Goal: Information Seeking & Learning: Learn about a topic

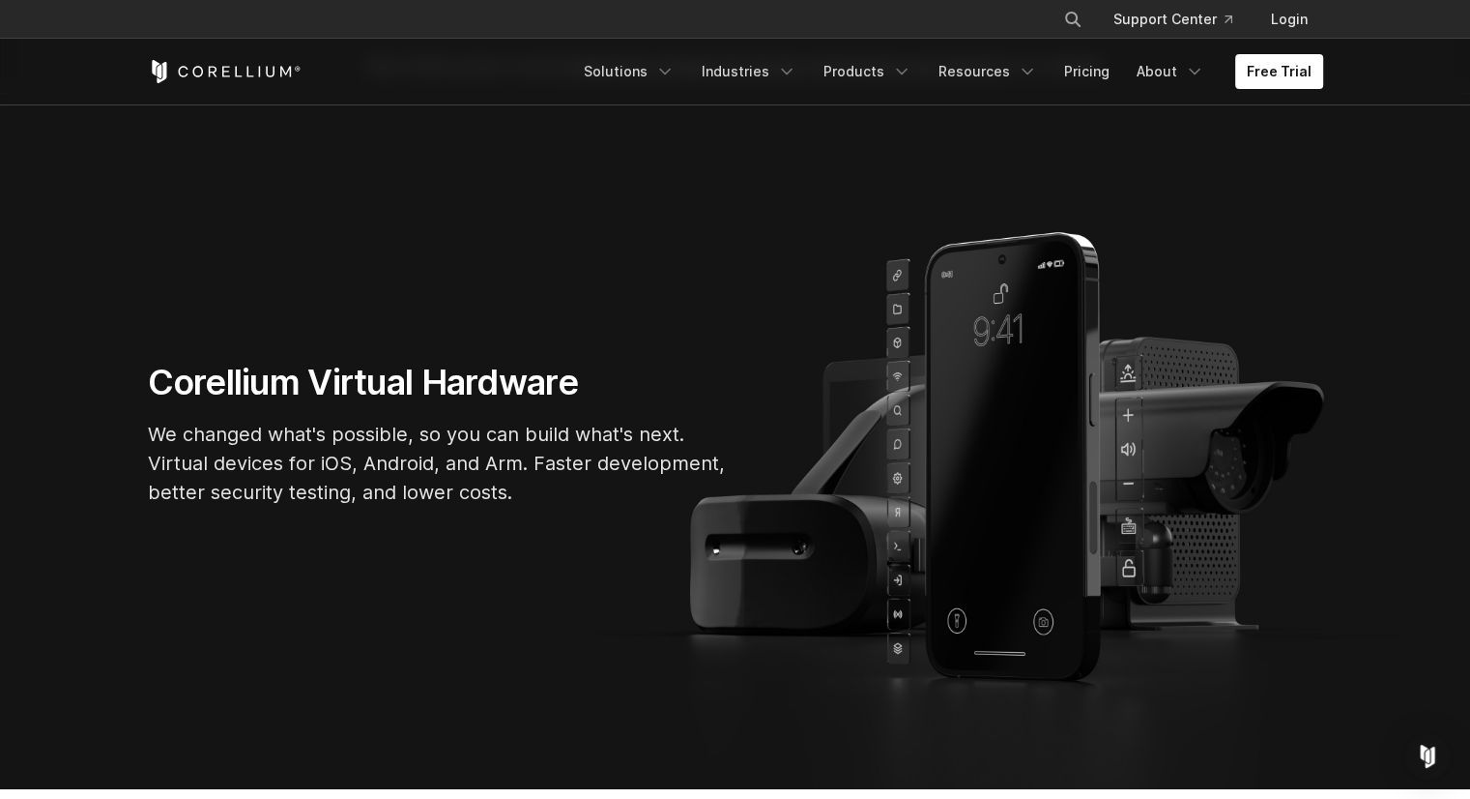
scroll to position [97, 0]
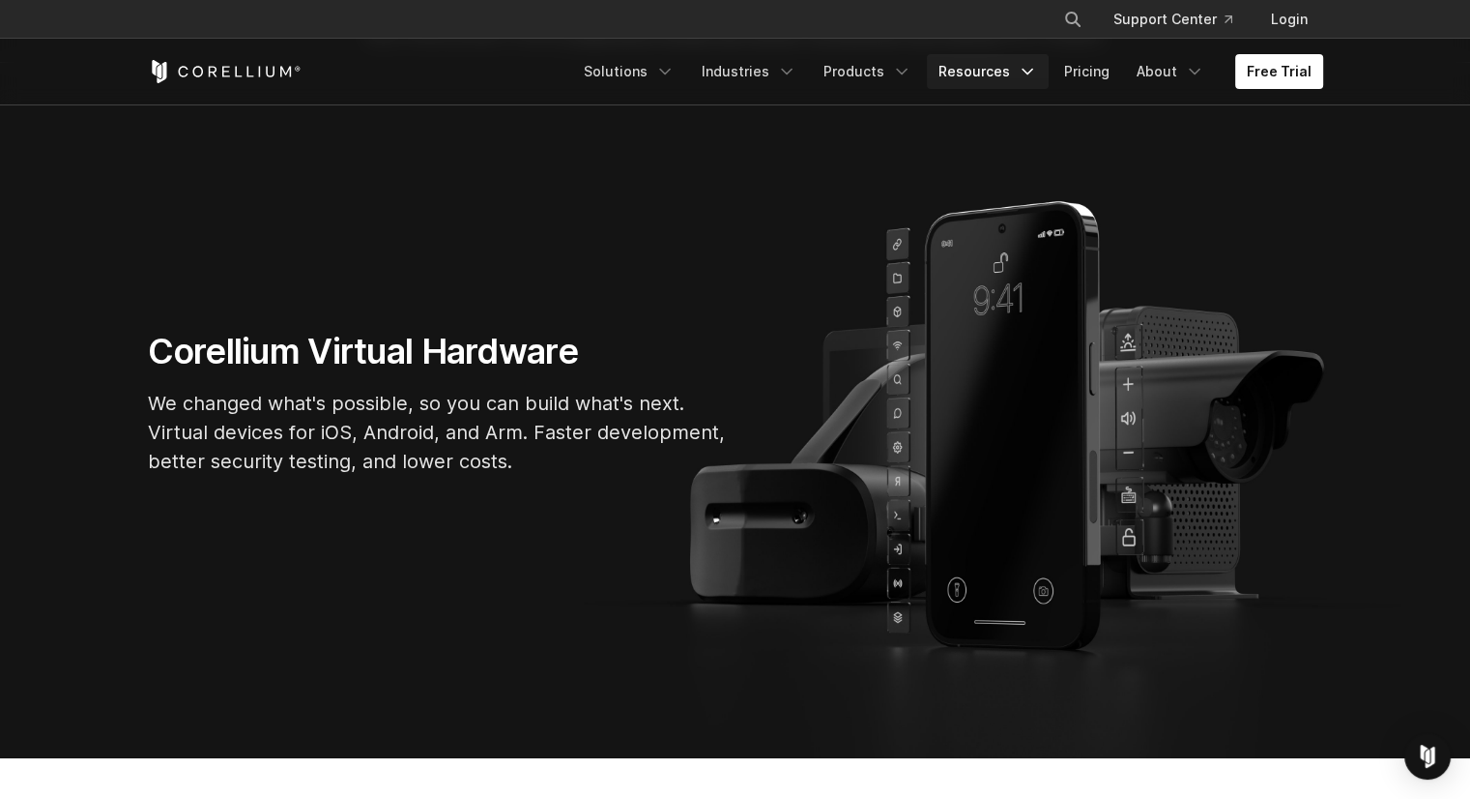
click at [1011, 74] on link "Resources" at bounding box center [988, 71] width 122 height 35
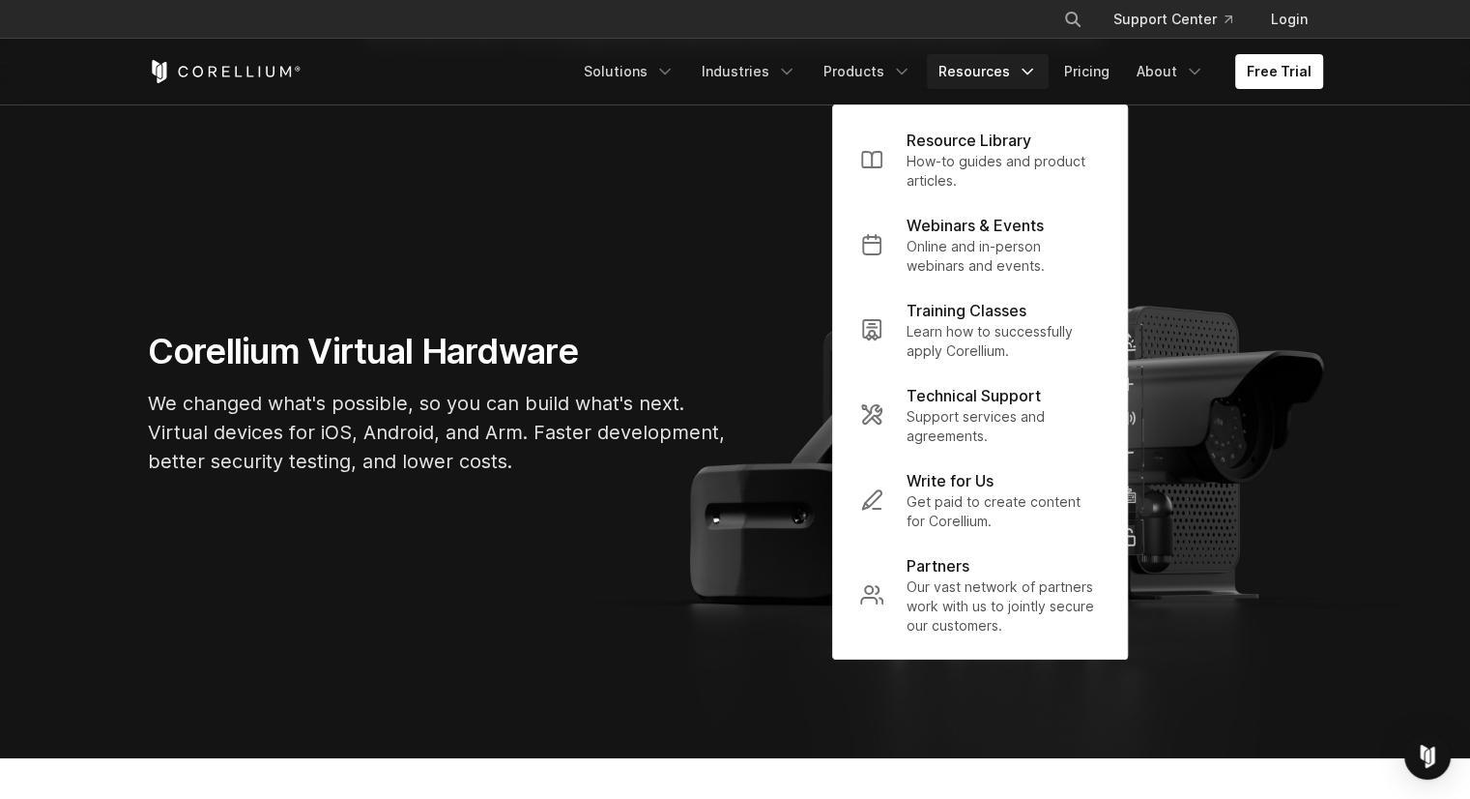
click at [627, 218] on section "Corellium Virtual Hardware We changed what's possible, so you can build what's …" at bounding box center [735, 410] width 1470 height 695
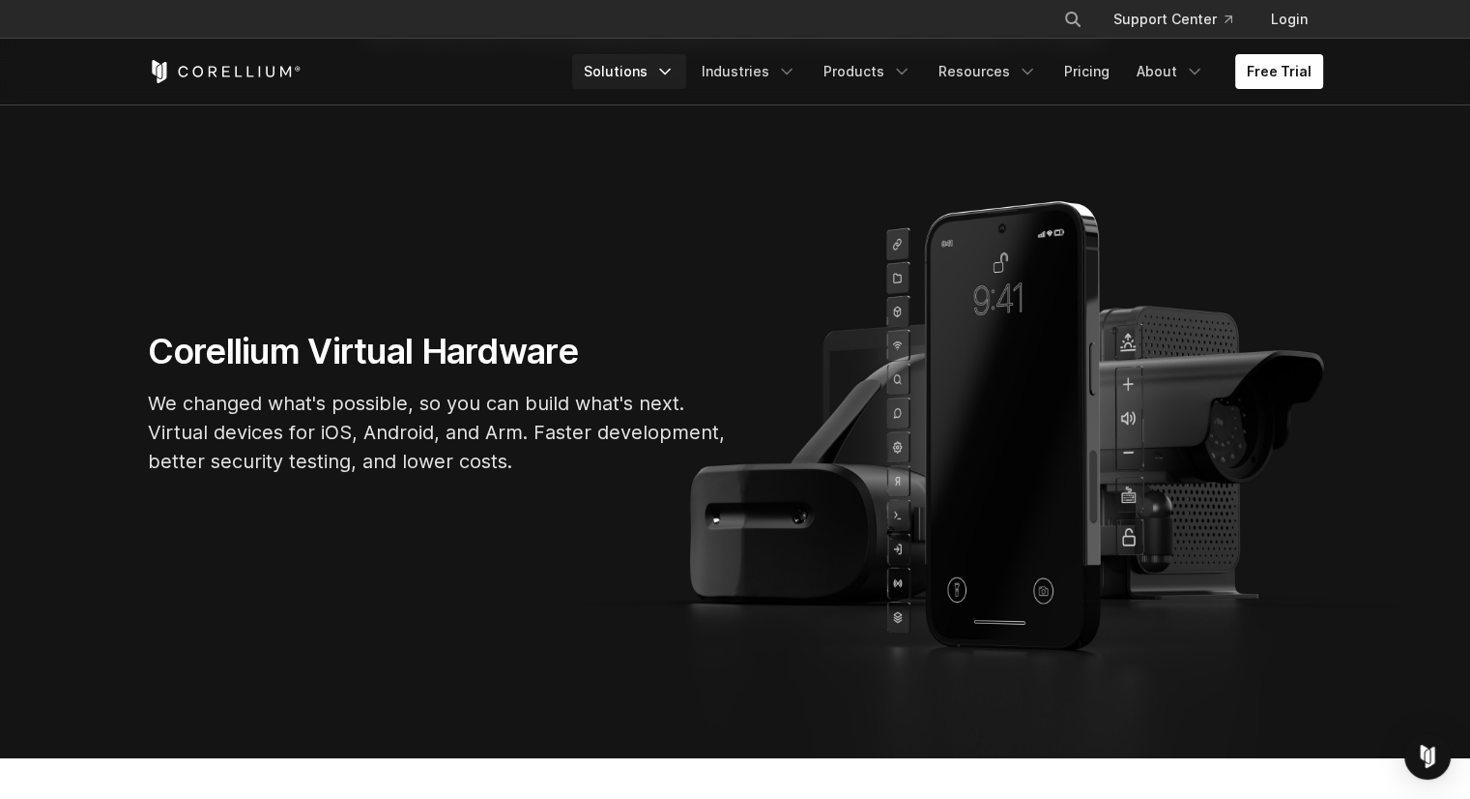
click at [646, 73] on link "Solutions" at bounding box center [629, 71] width 114 height 35
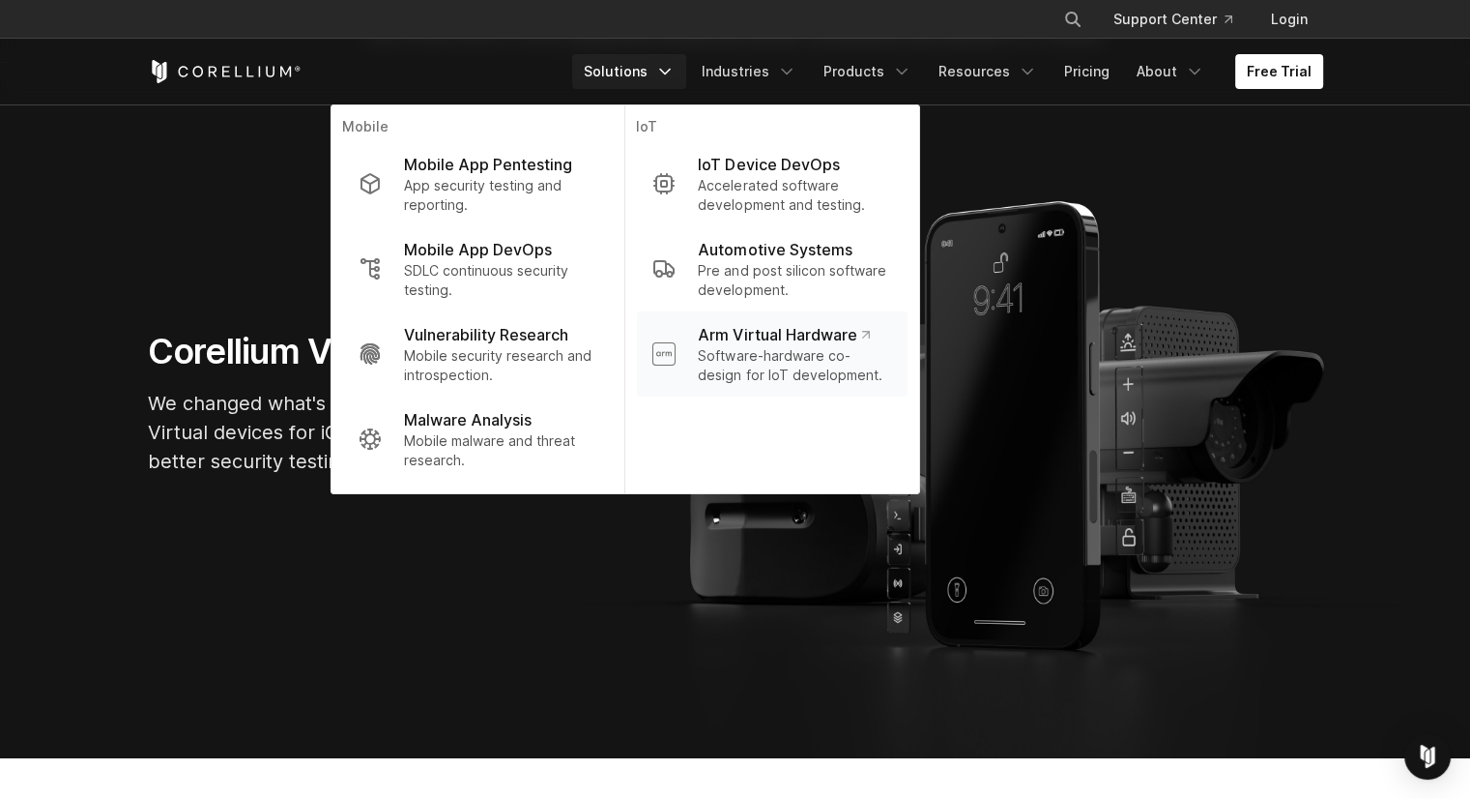
click at [833, 328] on p "Arm Virtual Hardware" at bounding box center [783, 334] width 171 height 23
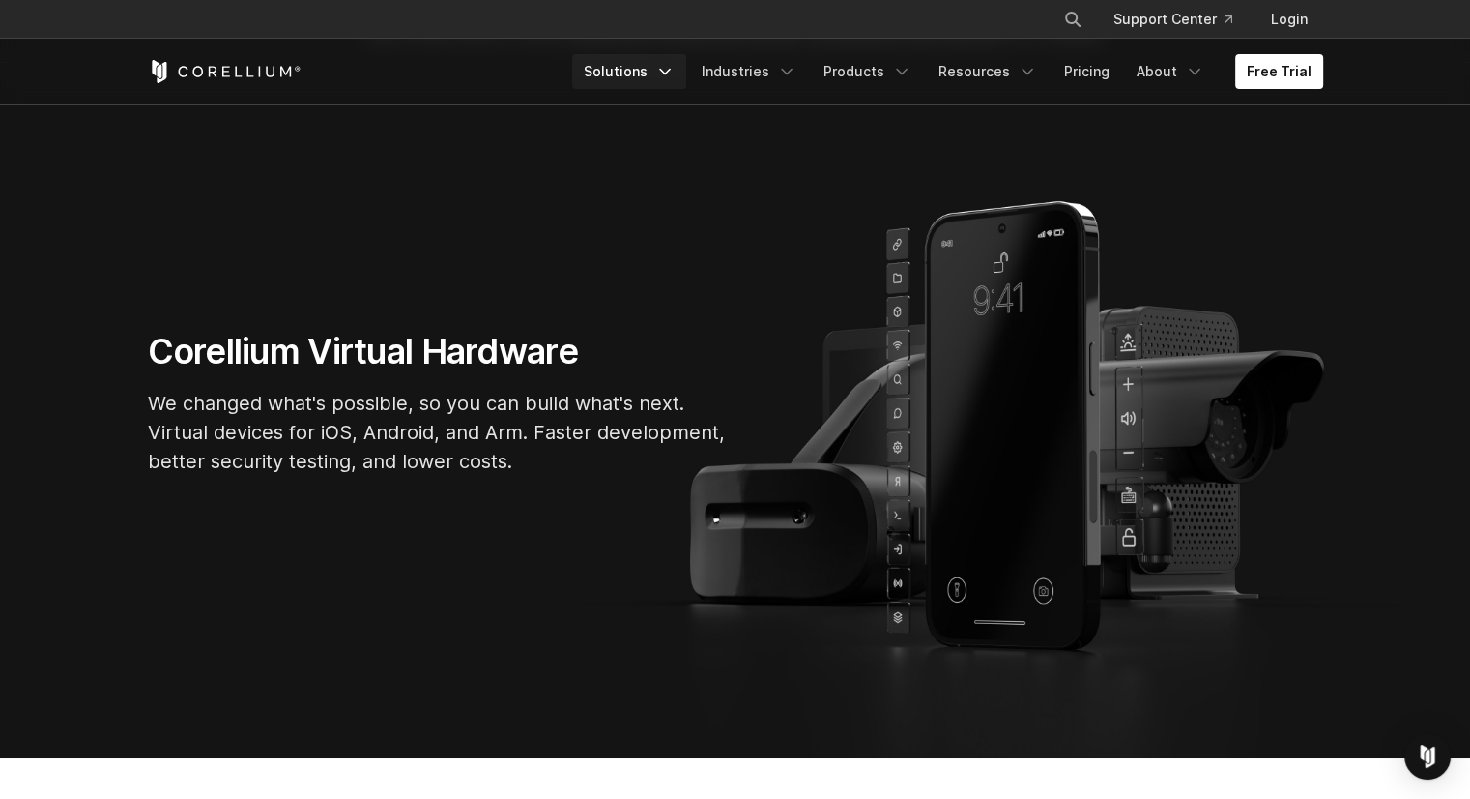
click at [636, 74] on link "Solutions" at bounding box center [629, 71] width 114 height 35
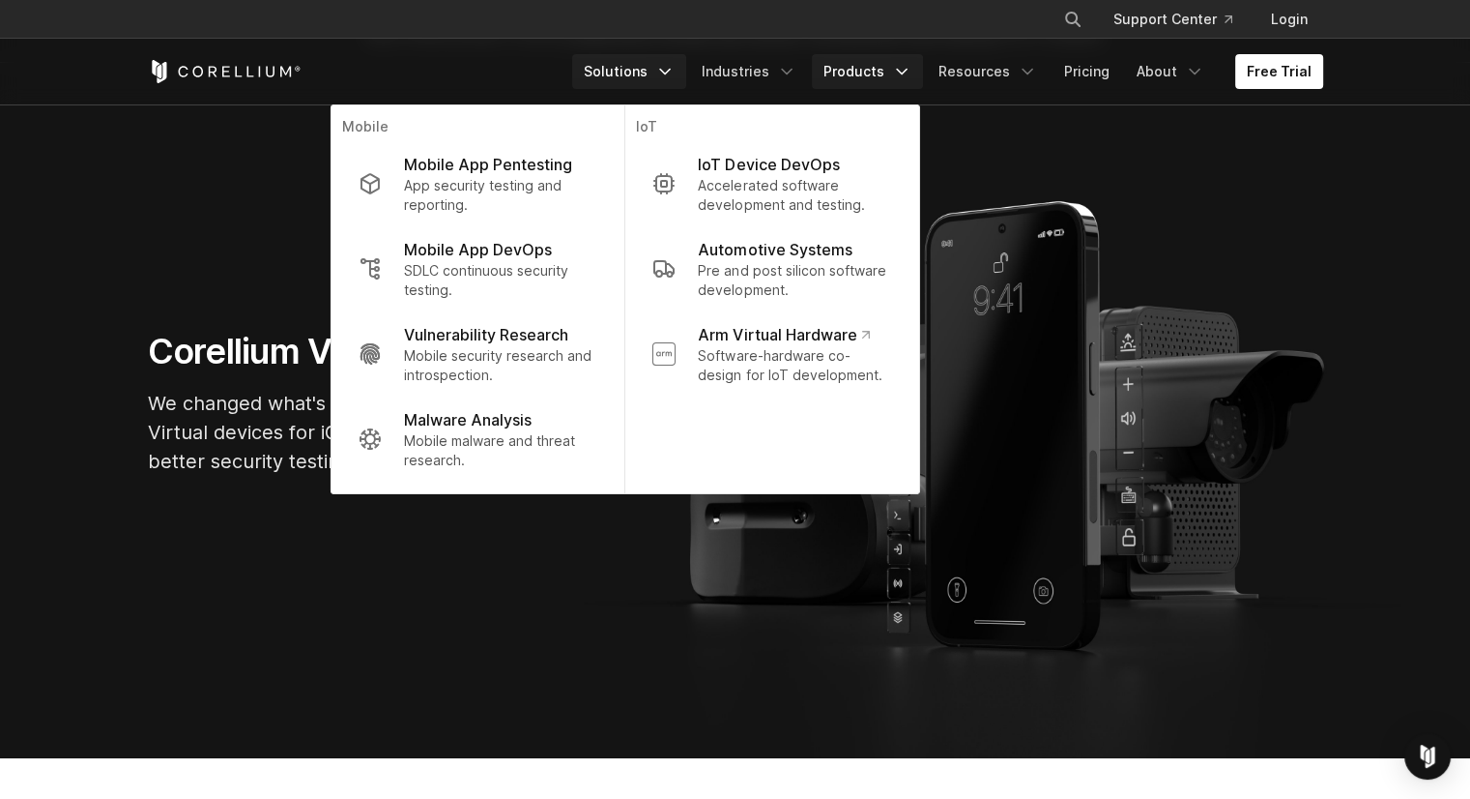
click at [875, 67] on link "Products" at bounding box center [867, 71] width 111 height 35
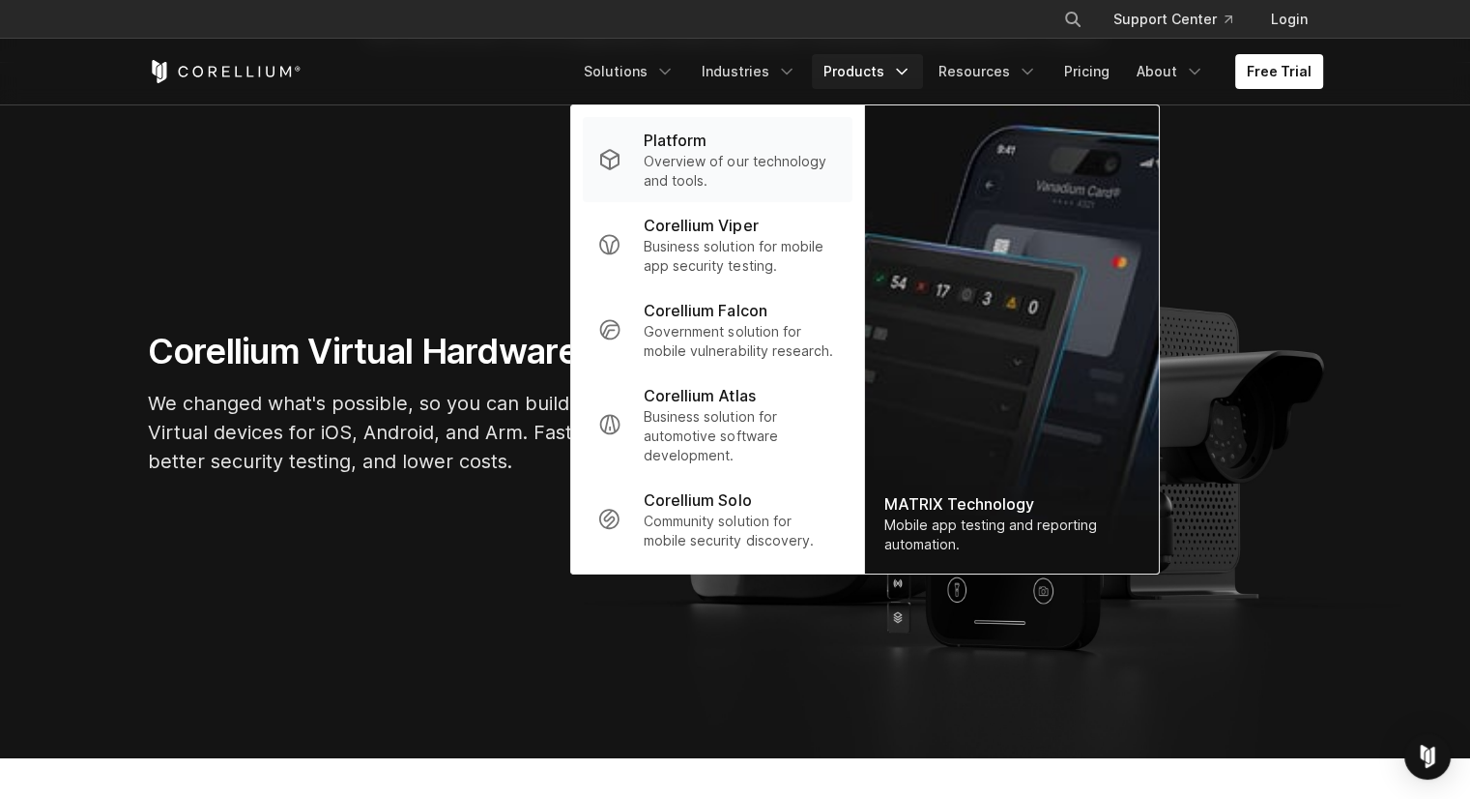
click at [735, 153] on p "Overview of our technology and tools." at bounding box center [740, 171] width 192 height 39
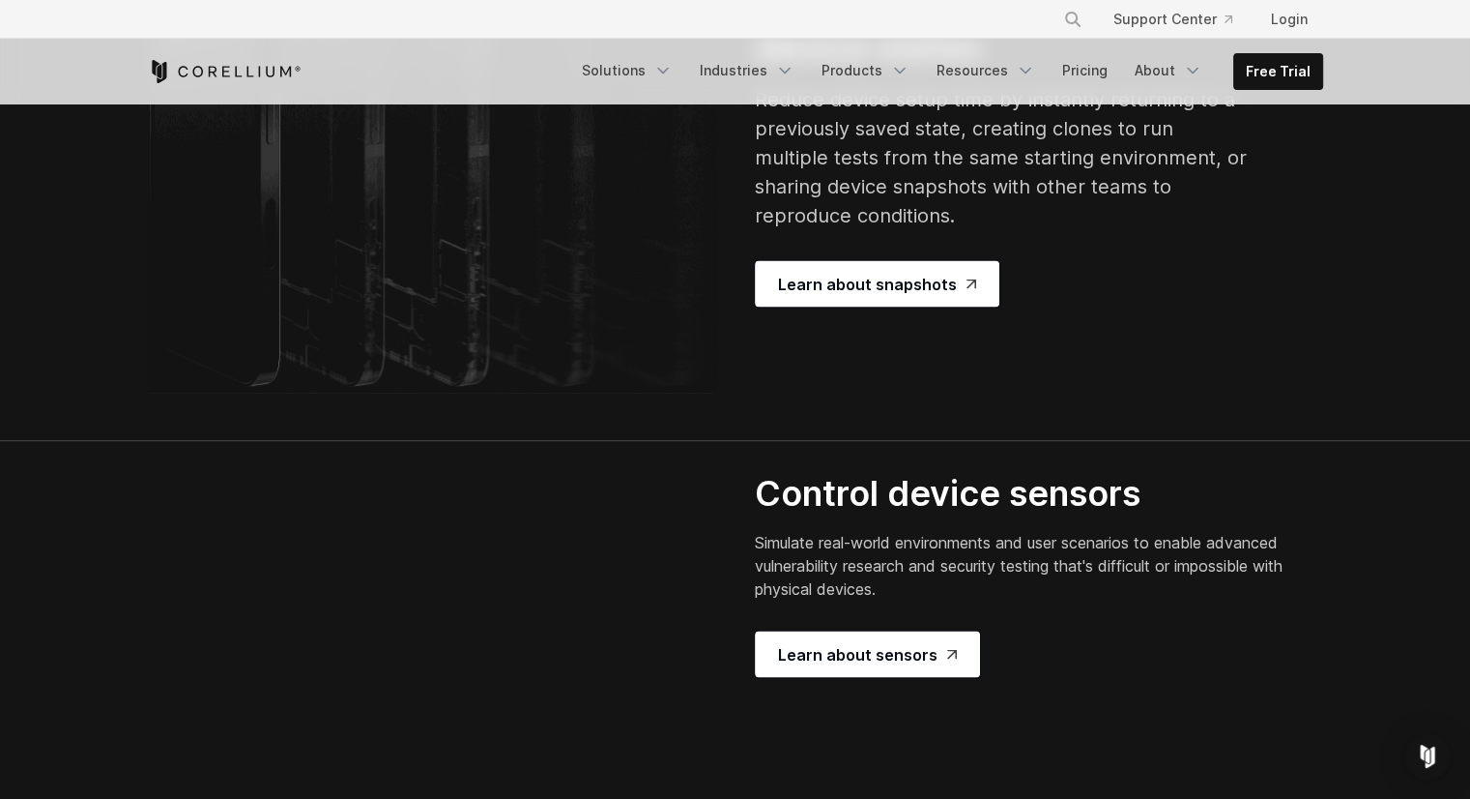
scroll to position [3770, 0]
